Goal: Transaction & Acquisition: Subscribe to service/newsletter

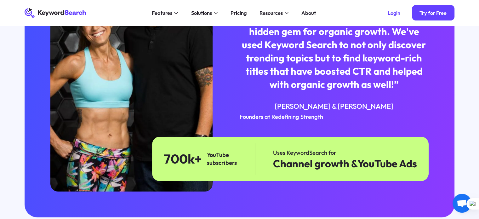
scroll to position [1521, 0]
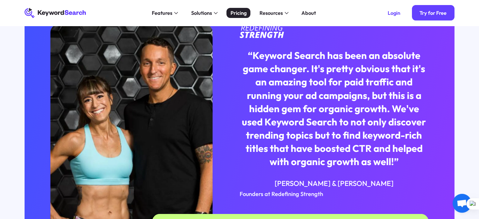
click at [243, 14] on div "Pricing" at bounding box center [238, 13] width 16 height 8
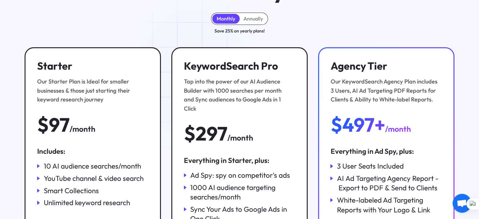
scroll to position [126, 0]
